Goal: Task Accomplishment & Management: Manage account settings

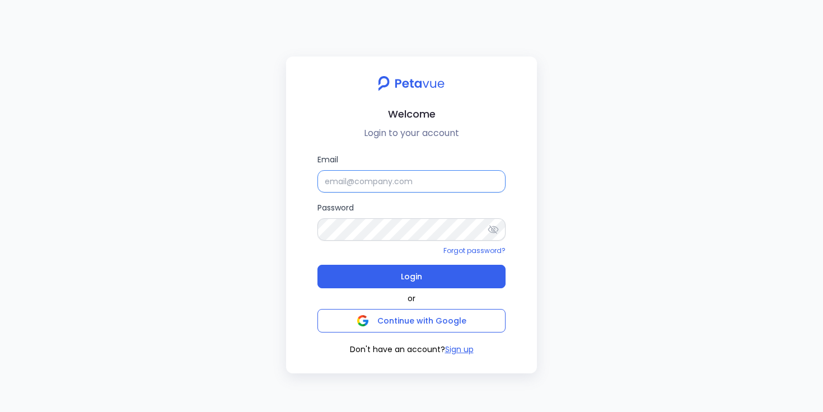
click at [355, 182] on input "Email" at bounding box center [411, 181] width 188 height 22
type input "[EMAIL_ADDRESS][DOMAIN_NAME]"
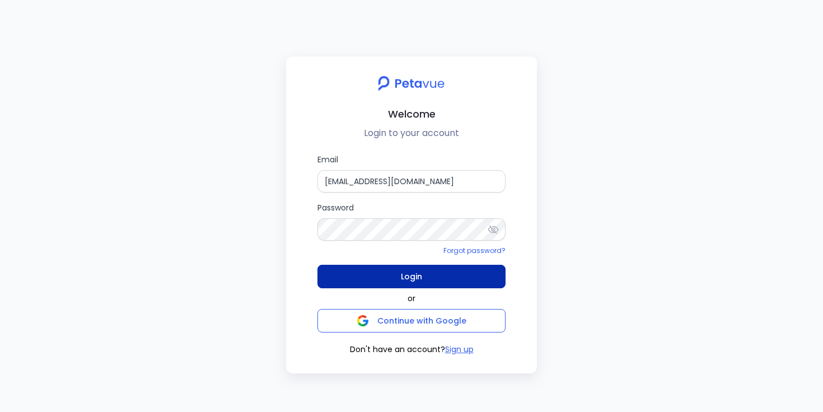
click at [401, 279] on span "Login" at bounding box center [411, 277] width 21 height 16
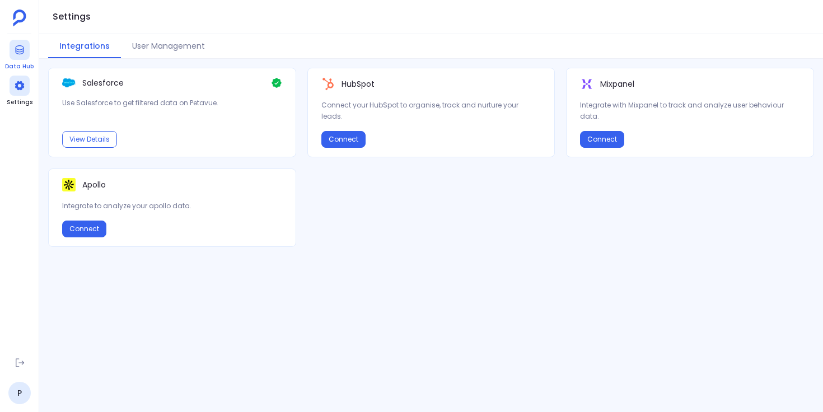
click at [20, 53] on icon at bounding box center [19, 49] width 8 height 9
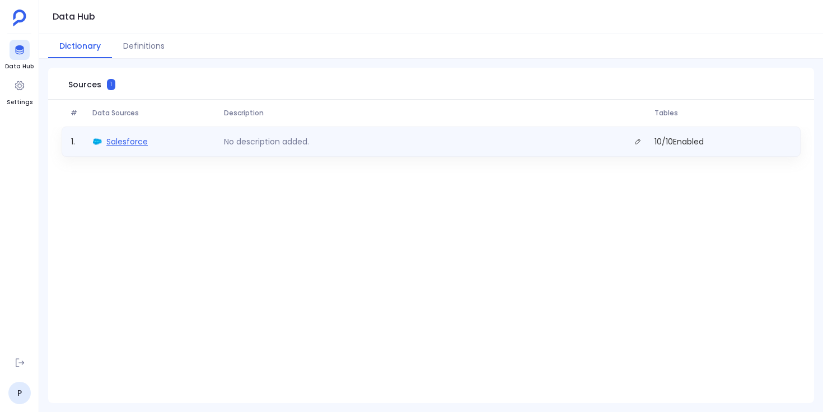
click at [130, 140] on span "Salesforce" at bounding box center [126, 141] width 41 height 11
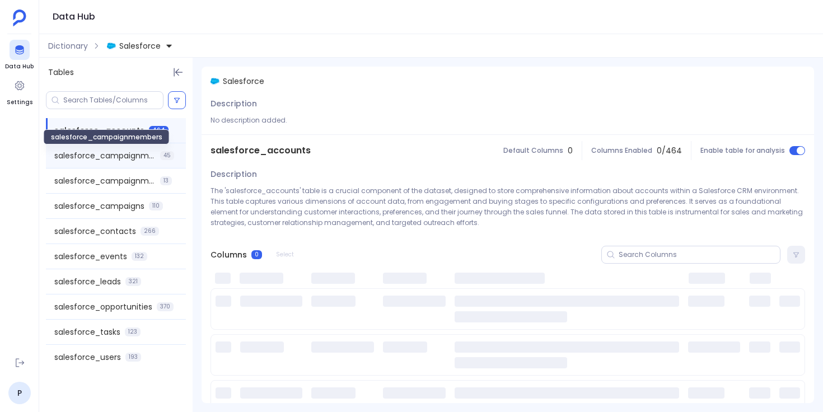
click at [135, 154] on span "salesforce_campaignmembers" at bounding box center [104, 155] width 101 height 11
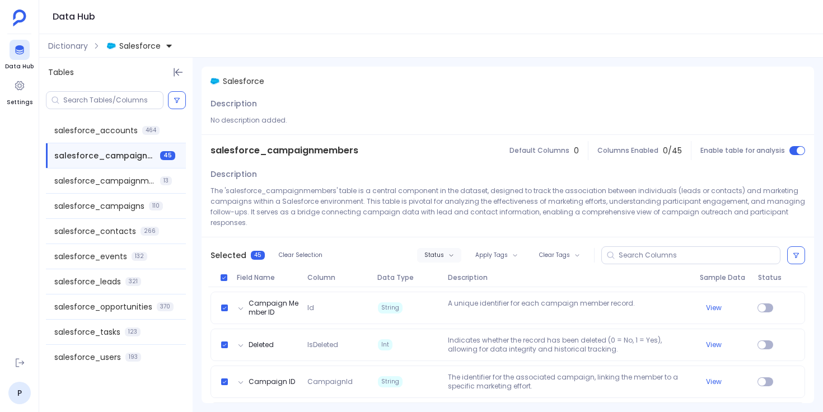
click at [442, 254] on span "Status" at bounding box center [434, 255] width 20 height 7
click at [449, 279] on label "Enable" at bounding box center [460, 275] width 83 height 25
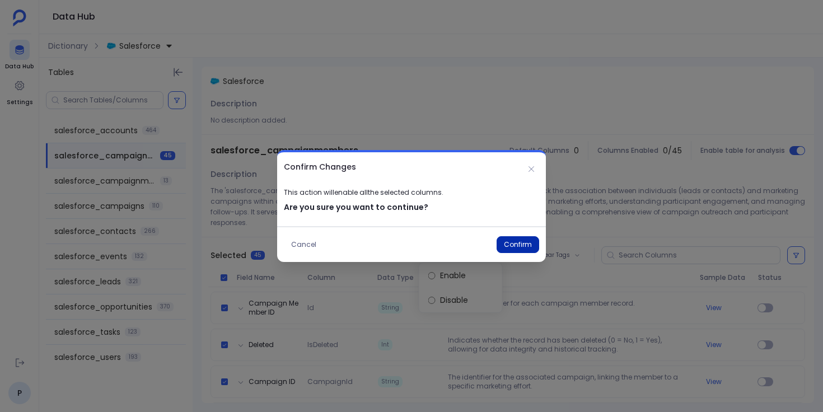
click at [510, 243] on button "Confirm" at bounding box center [517, 244] width 43 height 17
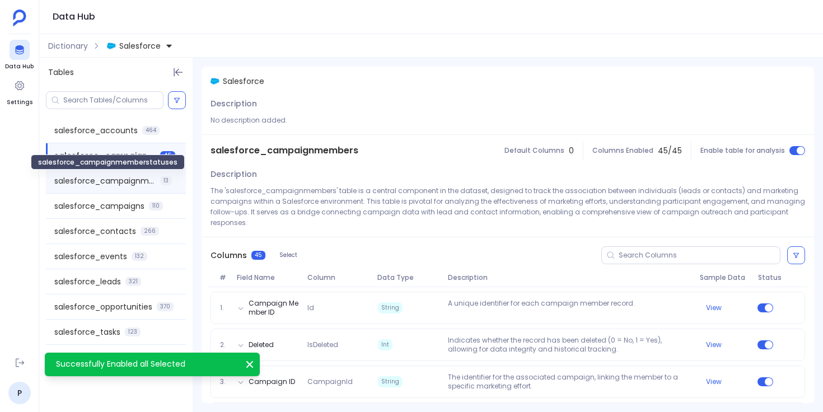
click at [147, 180] on span "salesforce_campaignmemberstatuses" at bounding box center [104, 180] width 101 height 11
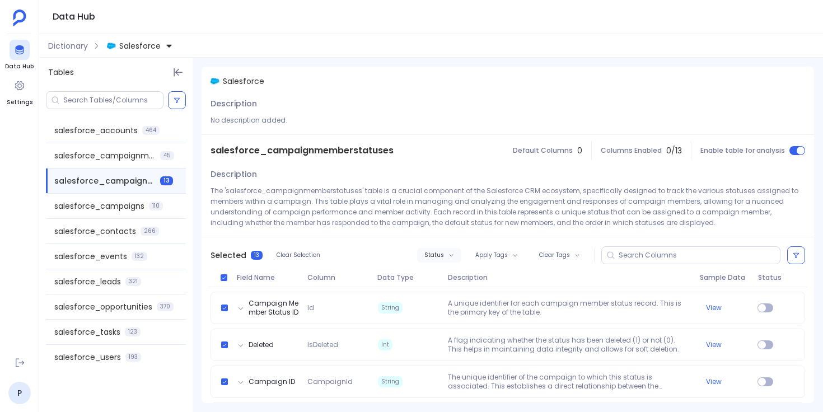
click at [432, 254] on span "Status" at bounding box center [434, 255] width 20 height 7
click at [446, 271] on label "Enable" at bounding box center [460, 275] width 83 height 25
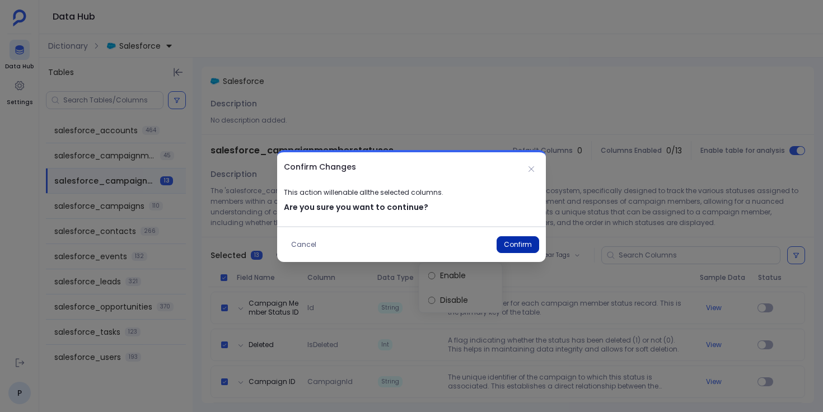
click at [519, 243] on button "Confirm" at bounding box center [517, 244] width 43 height 17
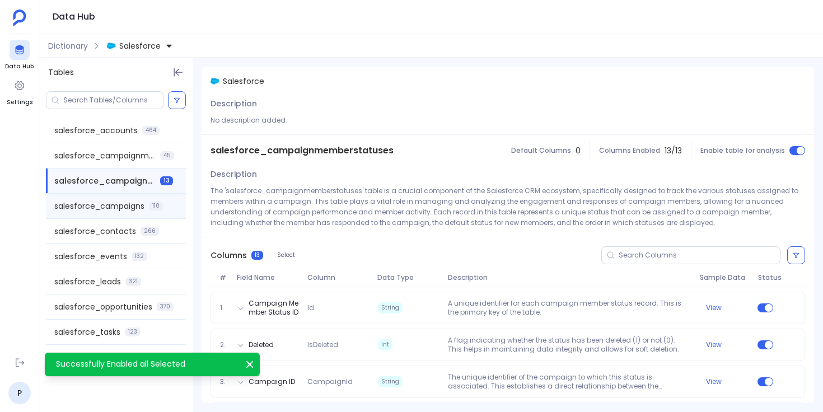
click at [139, 204] on span "salesforce_campaigns" at bounding box center [99, 205] width 90 height 11
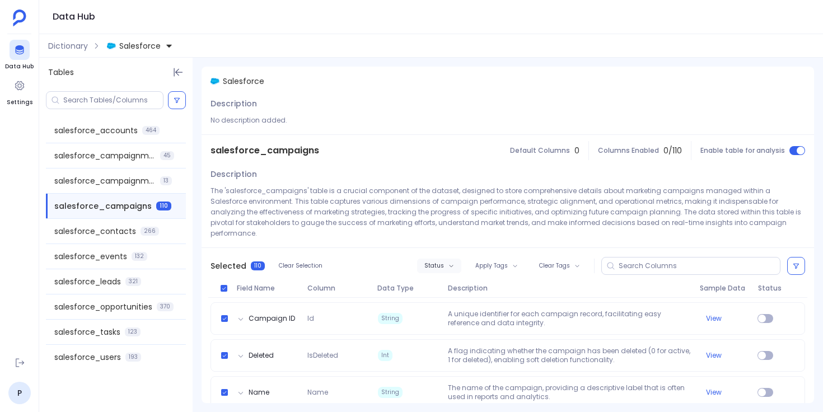
click at [435, 263] on span "Status" at bounding box center [434, 266] width 20 height 7
click at [457, 275] on label "Enable" at bounding box center [460, 275] width 83 height 25
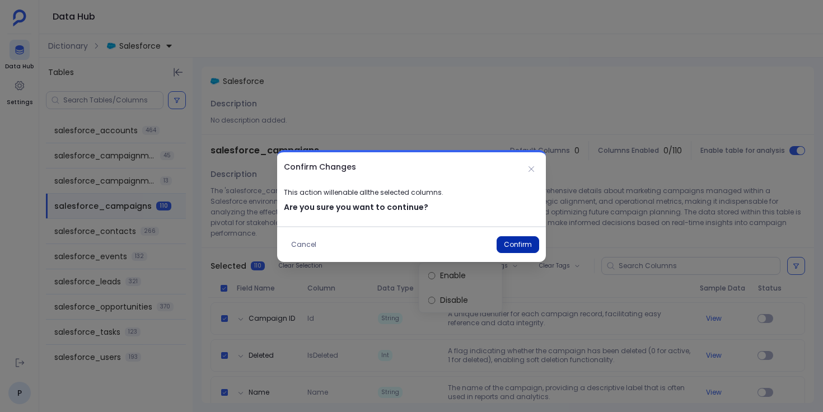
click at [513, 242] on button "Confirm" at bounding box center [517, 244] width 43 height 17
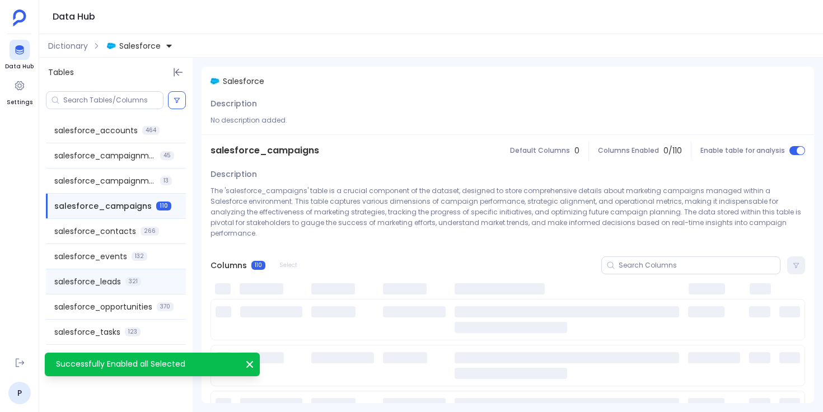
click at [152, 287] on div "salesforce_leads 321" at bounding box center [116, 281] width 140 height 25
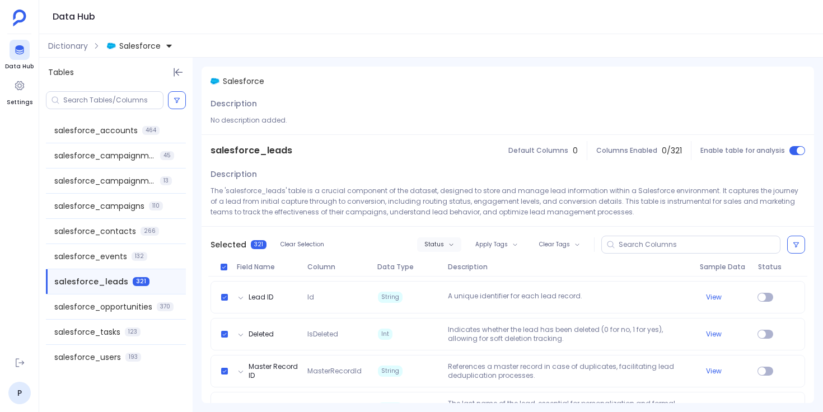
click at [429, 246] on span "Status" at bounding box center [434, 244] width 20 height 7
click at [446, 261] on label "Enable" at bounding box center [460, 264] width 83 height 25
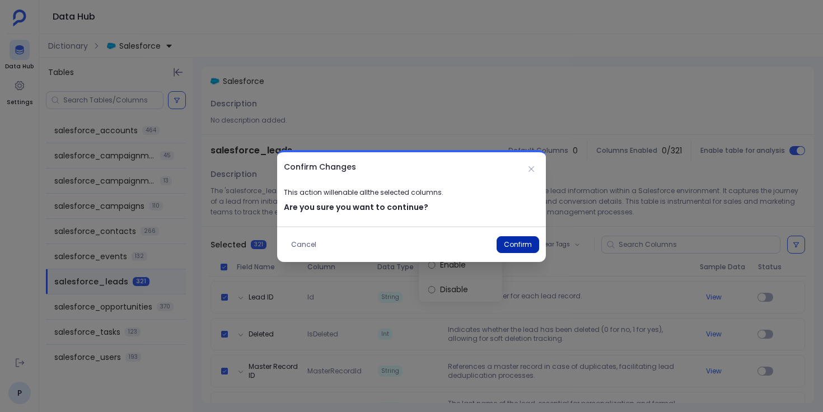
click at [515, 249] on button "Confirm" at bounding box center [517, 244] width 43 height 17
